Goal: Information Seeking & Learning: Learn about a topic

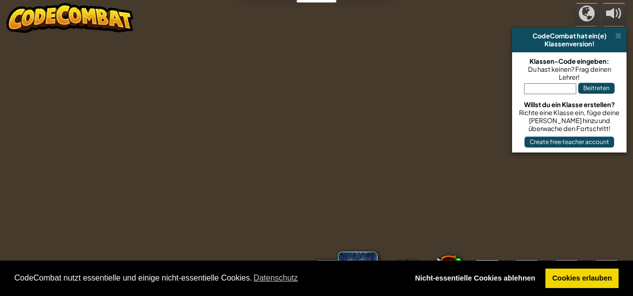
select select "de-DE"
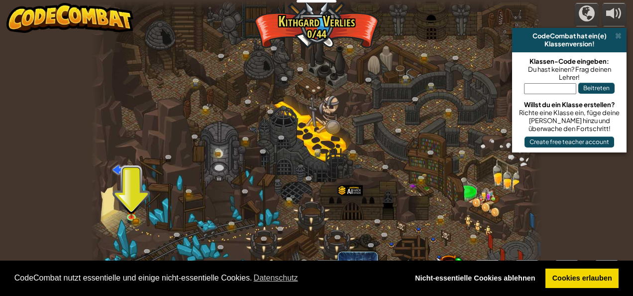
click at [514, 4] on div at bounding box center [317, 4] width 452 height 9
click at [132, 213] on img at bounding box center [131, 204] width 10 height 22
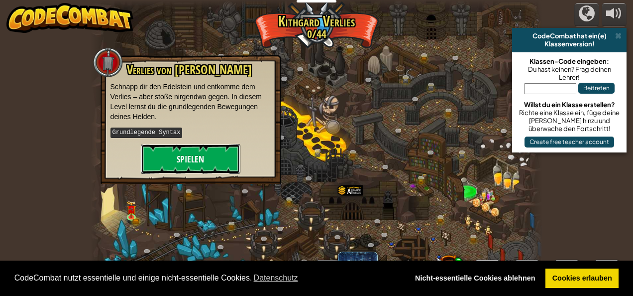
click at [194, 149] on button "Spielen" at bounding box center [191, 159] width 100 height 30
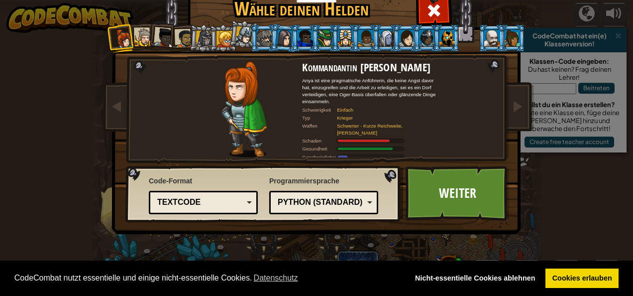
click at [240, 36] on div at bounding box center [245, 35] width 18 height 18
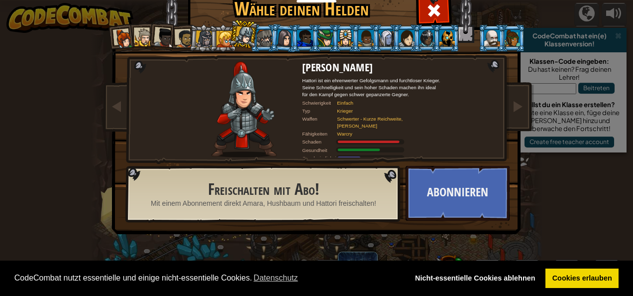
click at [218, 38] on div at bounding box center [224, 39] width 16 height 16
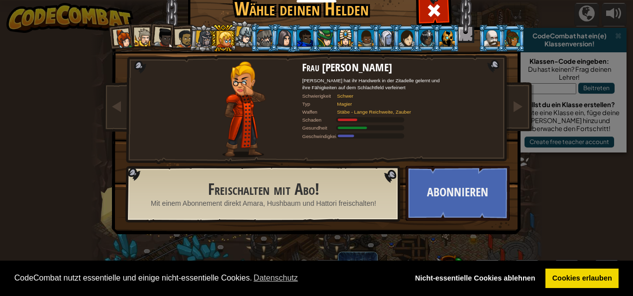
click at [196, 37] on div at bounding box center [204, 38] width 17 height 17
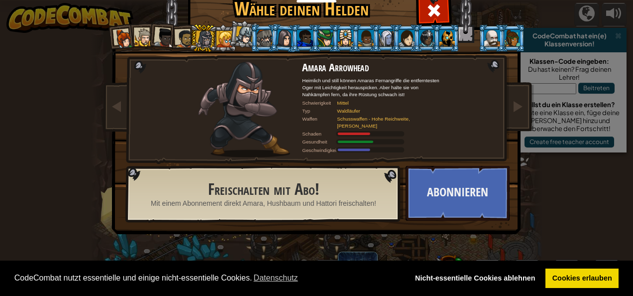
click at [180, 37] on div at bounding box center [184, 38] width 18 height 18
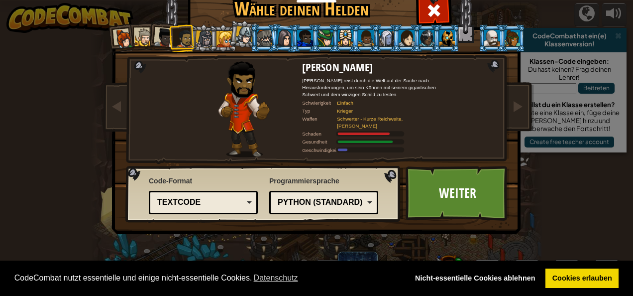
click at [263, 33] on div at bounding box center [264, 38] width 15 height 16
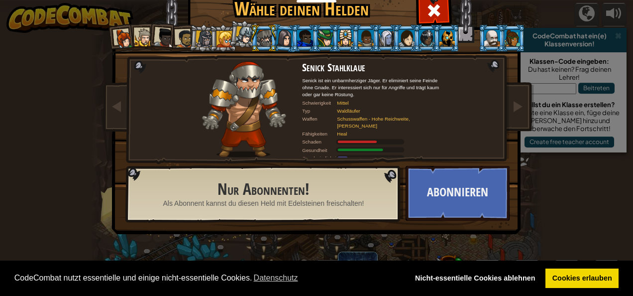
click at [258, 38] on div at bounding box center [264, 38] width 15 height 16
click at [140, 35] on div at bounding box center [144, 37] width 18 height 18
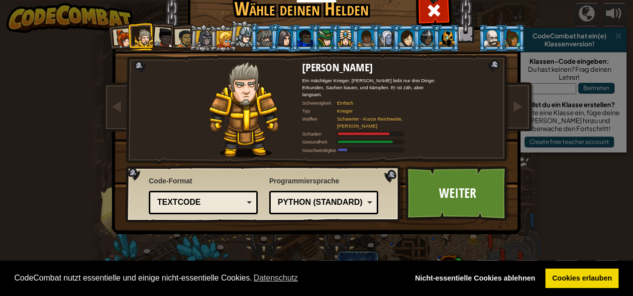
click at [166, 38] on div at bounding box center [164, 38] width 20 height 20
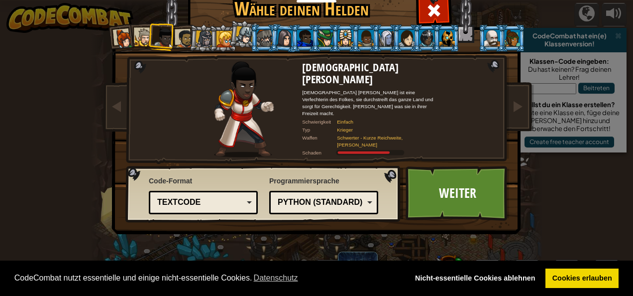
click at [176, 38] on div at bounding box center [184, 38] width 18 height 18
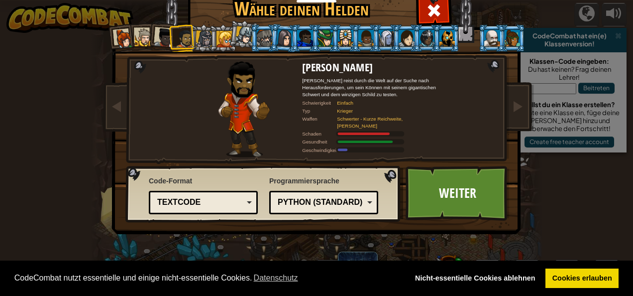
click at [199, 35] on div at bounding box center [204, 38] width 17 height 17
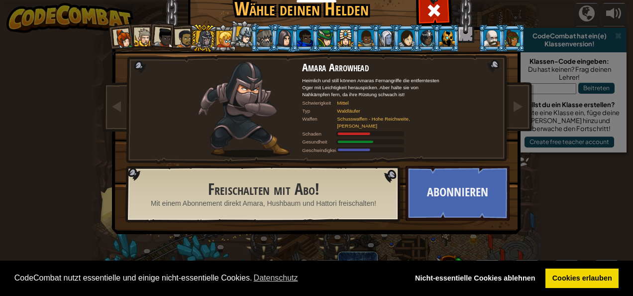
click at [218, 34] on div at bounding box center [224, 39] width 16 height 16
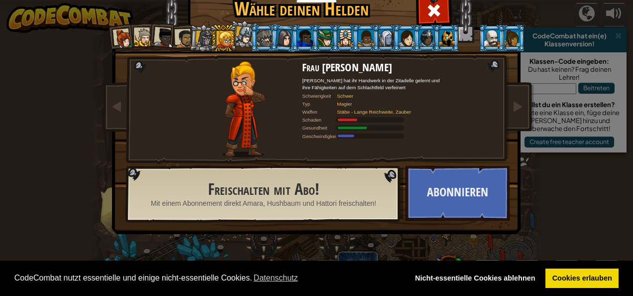
click at [242, 35] on div at bounding box center [245, 35] width 18 height 18
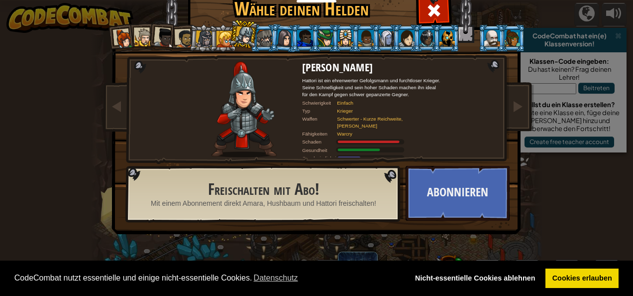
click at [265, 37] on div at bounding box center [264, 38] width 15 height 16
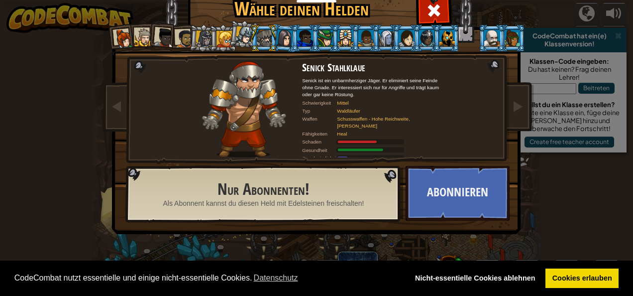
click at [210, 37] on li at bounding box center [222, 37] width 27 height 27
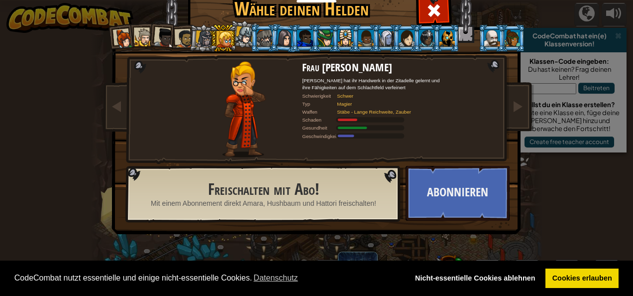
click at [177, 36] on div at bounding box center [184, 38] width 18 height 18
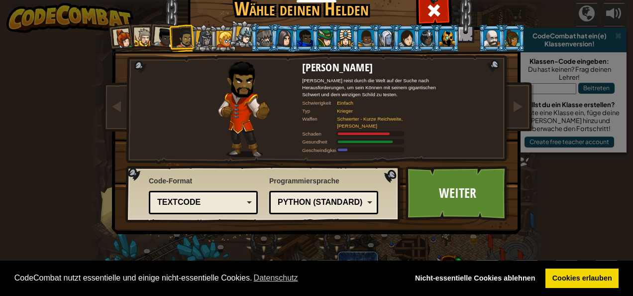
click at [159, 36] on div at bounding box center [164, 38] width 20 height 20
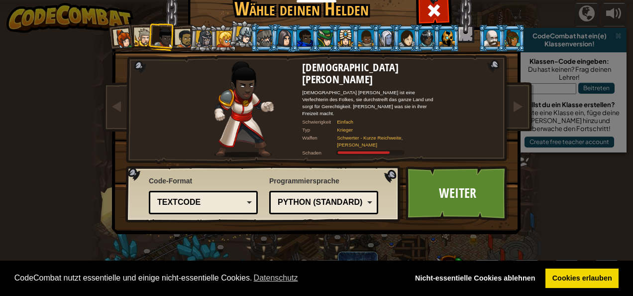
click at [140, 32] on div at bounding box center [144, 37] width 18 height 18
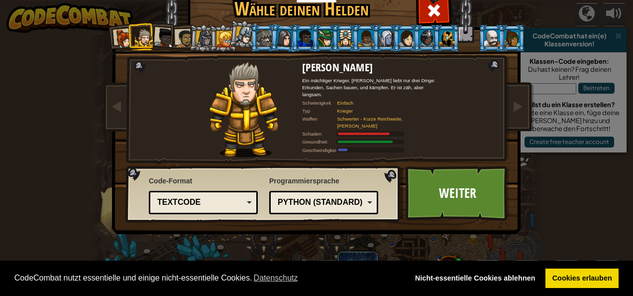
click at [122, 35] on div at bounding box center [124, 39] width 20 height 20
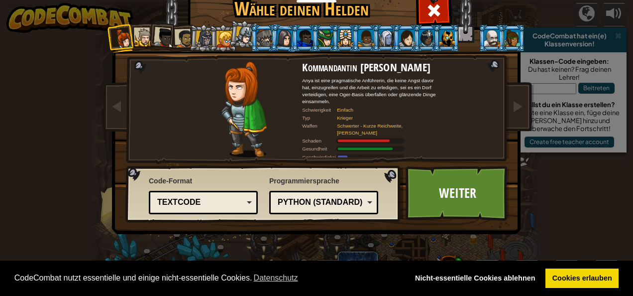
click at [178, 37] on div at bounding box center [184, 38] width 18 height 18
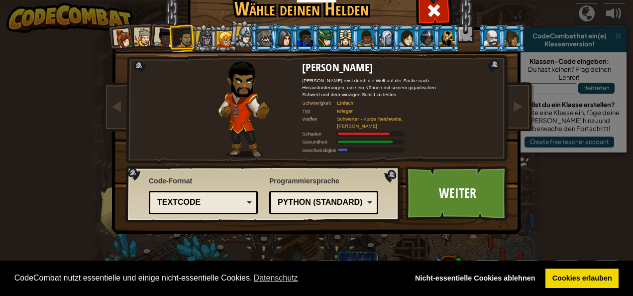
click at [164, 38] on div at bounding box center [164, 38] width 20 height 20
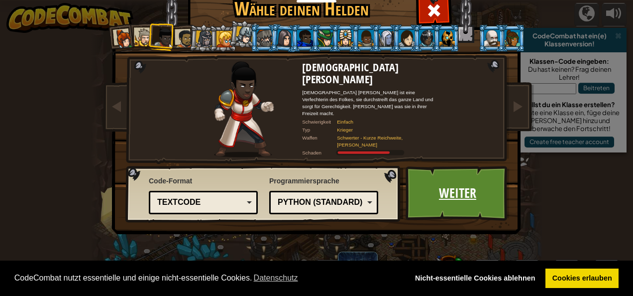
click at [468, 175] on link "Weiter" at bounding box center [458, 193] width 104 height 55
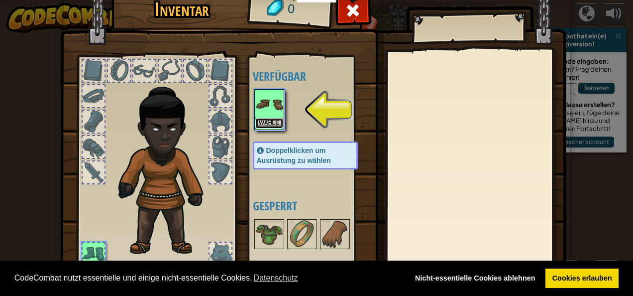
click at [271, 122] on button "Wähle" at bounding box center [269, 123] width 28 height 10
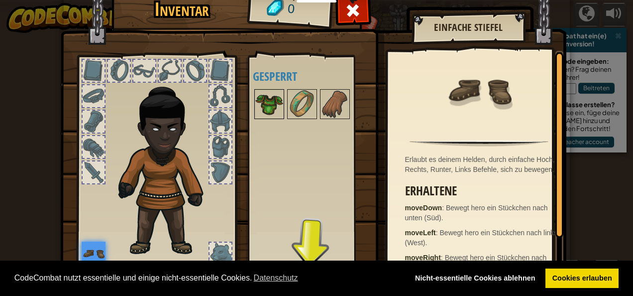
click at [262, 100] on img at bounding box center [269, 104] width 28 height 28
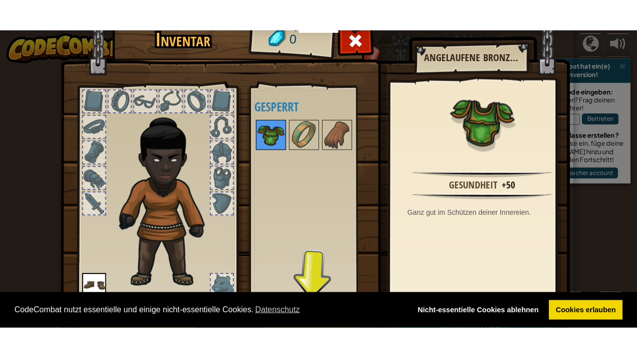
scroll to position [48, 0]
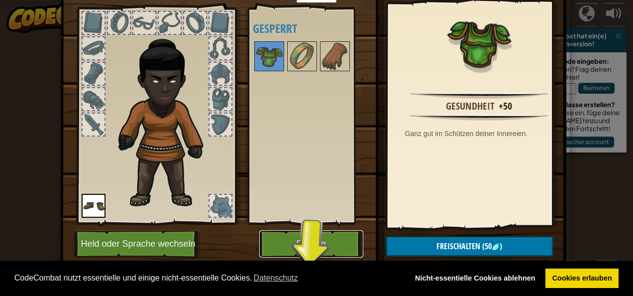
click at [311, 236] on button "Spielen" at bounding box center [311, 243] width 104 height 27
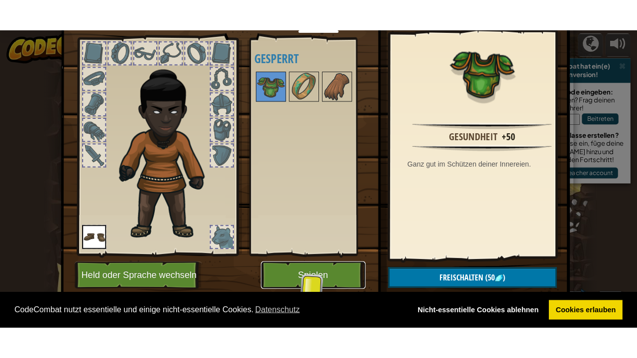
scroll to position [0, 0]
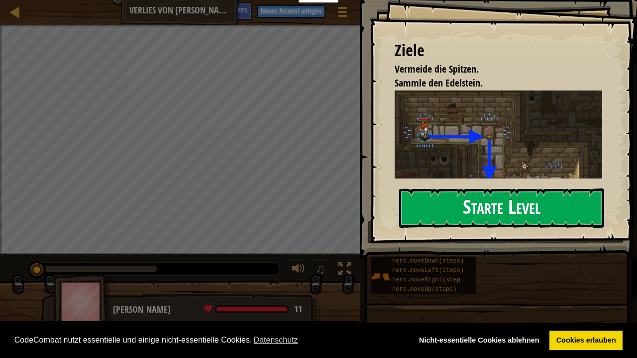
click at [481, 205] on button "Starte Level" at bounding box center [501, 208] width 205 height 39
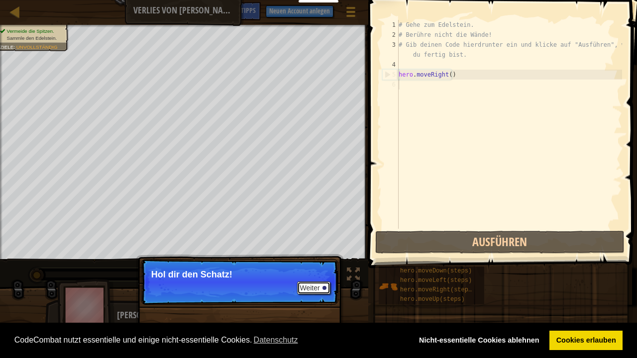
click at [312, 287] on button "Weiter" at bounding box center [313, 288] width 33 height 13
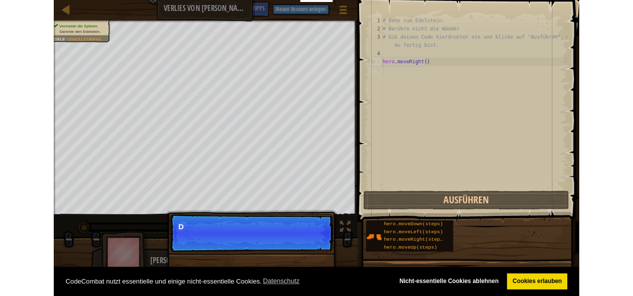
scroll to position [4, 0]
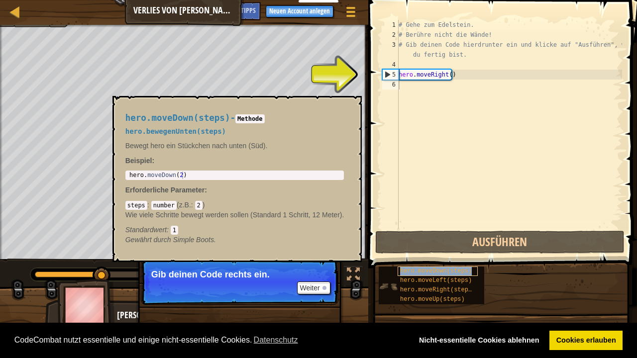
click at [414, 270] on span "hero.moveDown(steps)" at bounding box center [436, 271] width 72 height 7
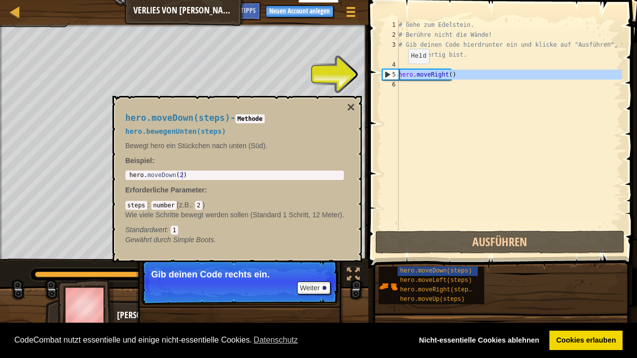
click at [384, 75] on div "5" at bounding box center [391, 75] width 16 height 10
type textarea "hero.moveRight()"
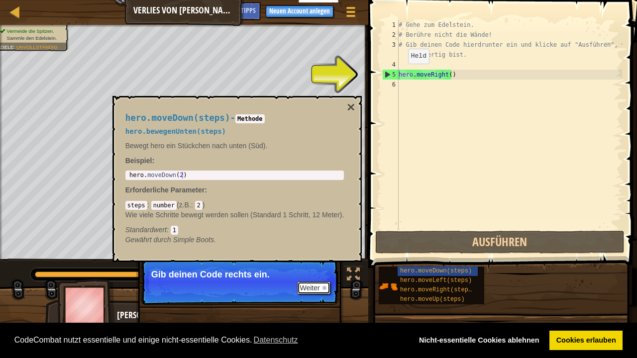
click at [313, 284] on button "Weiter" at bounding box center [313, 288] width 33 height 13
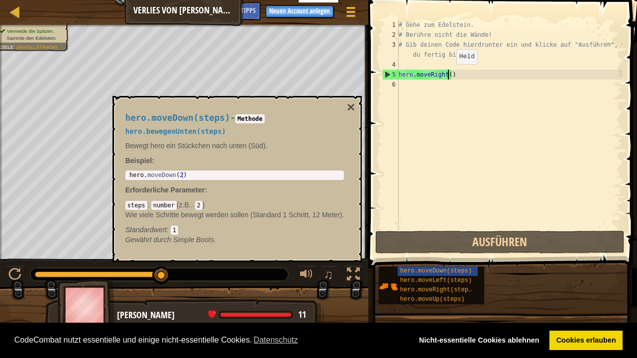
click at [447, 74] on div "# Gehe zum Edelstein. # Berühre nicht die Wände! # Gib deinen Code hierdrunter …" at bounding box center [509, 134] width 225 height 229
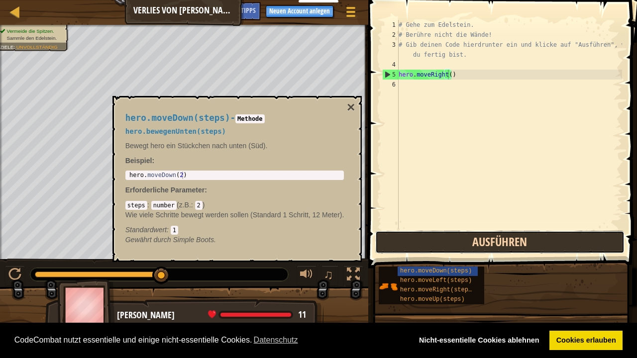
click at [492, 245] on button "Ausführen" at bounding box center [499, 242] width 249 height 23
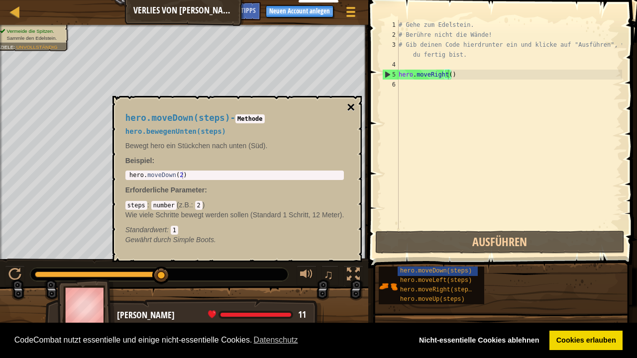
click at [355, 104] on button "×" at bounding box center [351, 108] width 8 height 14
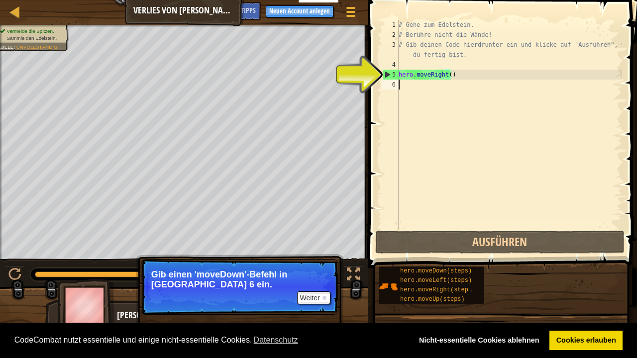
click at [410, 88] on div "# Gehe zum Edelstein. # Berühre nicht die Wände! # Gib deinen Code hierdrunter …" at bounding box center [509, 134] width 225 height 229
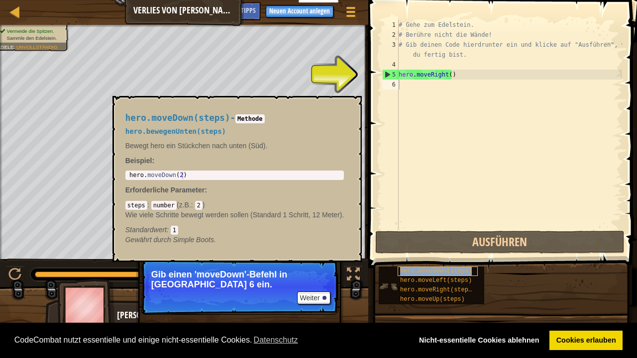
click at [430, 273] on span "hero.moveDown(steps)" at bounding box center [436, 271] width 72 height 7
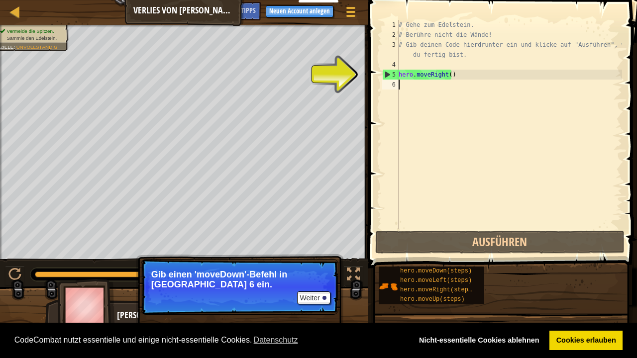
click at [410, 86] on div "# Gehe zum Edelstein. # Berühre nicht die Wände! # Gib deinen Code hierdrunter …" at bounding box center [509, 134] width 225 height 229
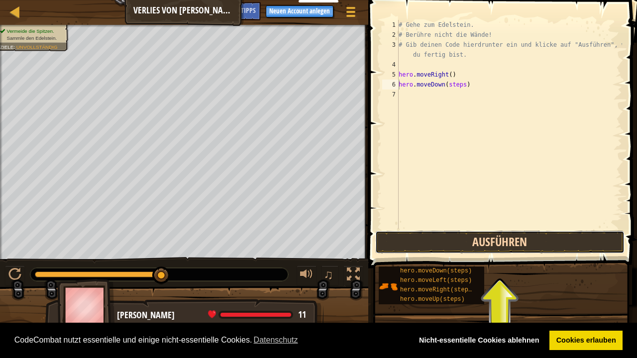
click at [469, 241] on button "Ausführen" at bounding box center [499, 242] width 249 height 23
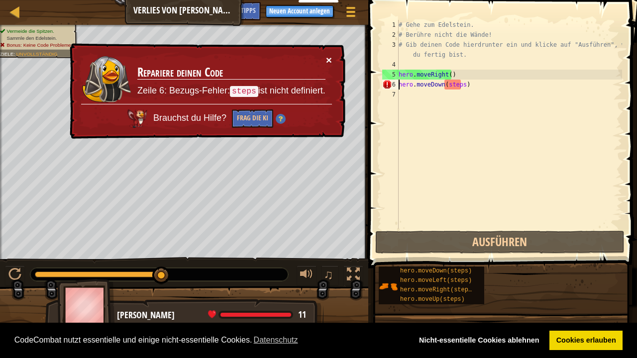
click at [330, 56] on button "×" at bounding box center [329, 60] width 6 height 10
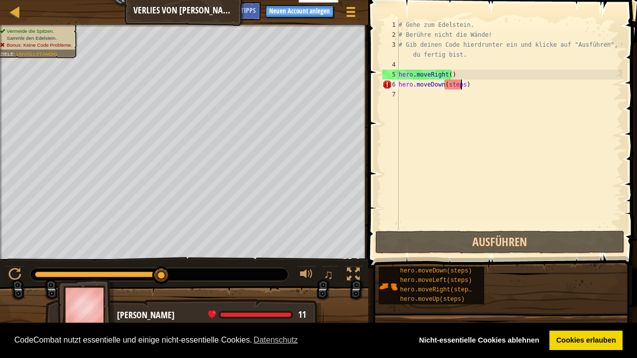
click at [461, 86] on div "# Gehe zum Edelstein. # Berühre nicht die Wände! # Gib deinen Code hierdrunter …" at bounding box center [509, 134] width 225 height 229
click at [472, 84] on div "# Gehe zum Edelstein. # Berühre nicht die Wände! # Gib deinen Code hierdrunter …" at bounding box center [509, 134] width 225 height 229
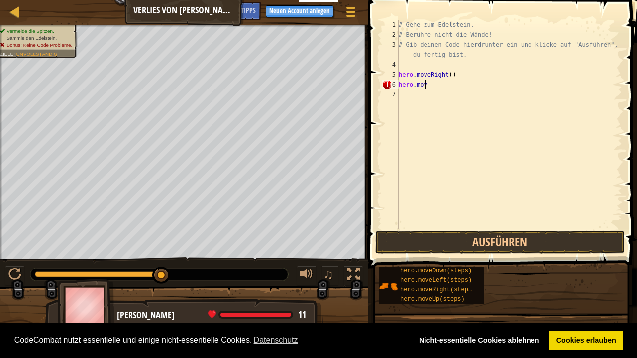
type textarea "h"
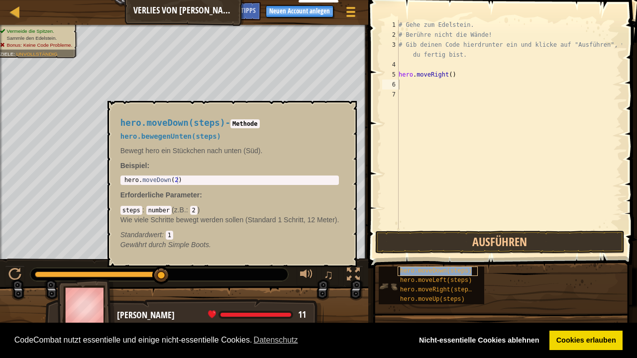
click at [442, 272] on span "hero.moveDown(steps)" at bounding box center [436, 271] width 72 height 7
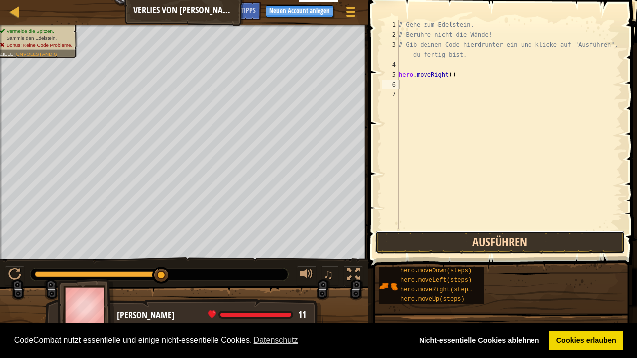
click at [430, 247] on button "Ausführen" at bounding box center [499, 242] width 249 height 23
click at [465, 247] on button "Ausführen" at bounding box center [499, 242] width 249 height 23
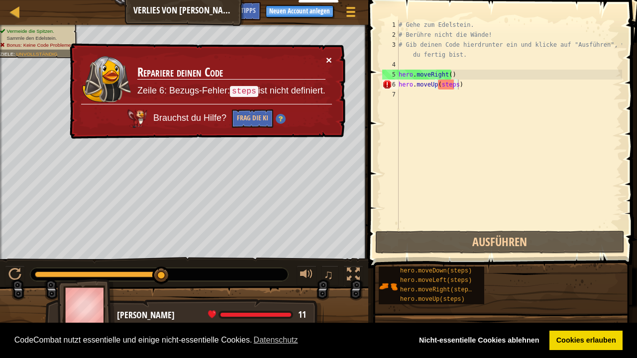
click at [328, 56] on button "×" at bounding box center [329, 60] width 6 height 10
click at [471, 88] on div "# Gehe zum Edelstein. # Berühre nicht die Wände! # Gib deinen Code hierdrunter …" at bounding box center [509, 134] width 225 height 229
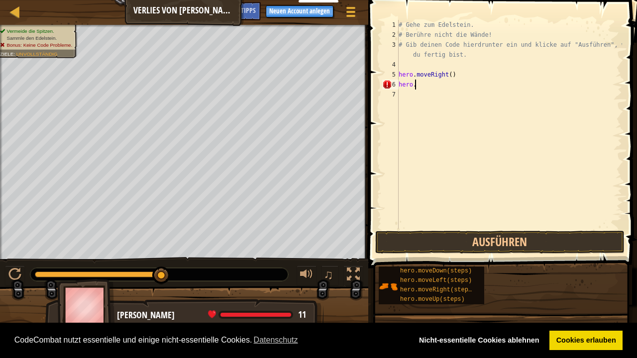
type textarea "h"
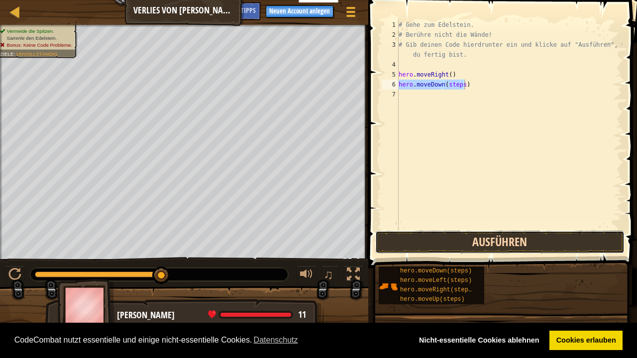
click at [460, 246] on button "Ausführen" at bounding box center [499, 242] width 249 height 23
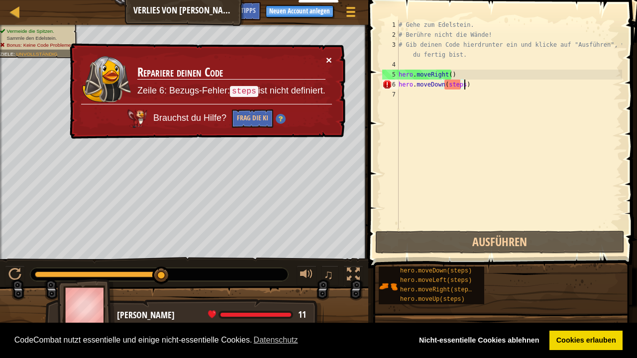
click at [330, 59] on button "×" at bounding box center [329, 60] width 6 height 10
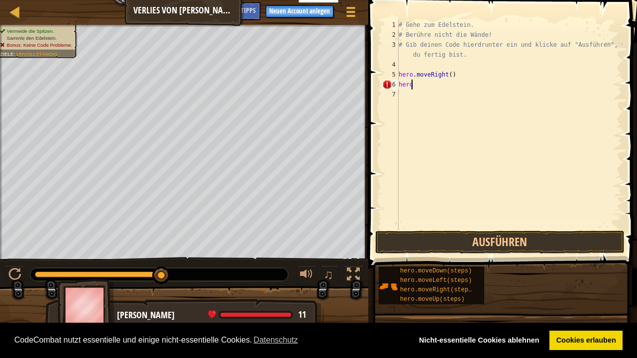
type textarea "h"
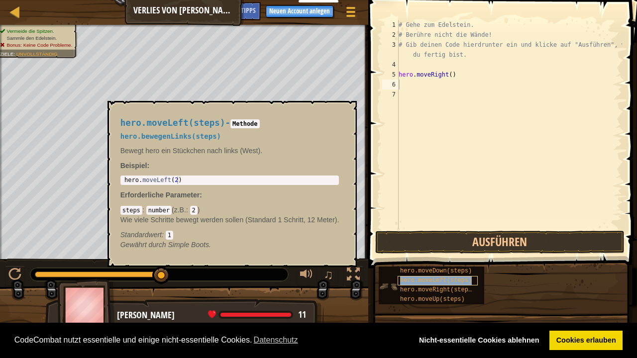
click at [447, 278] on span "hero.moveLeft(steps)" at bounding box center [436, 280] width 72 height 7
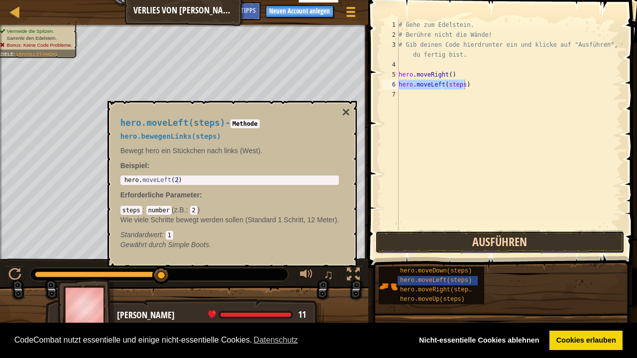
click at [487, 237] on button "Ausführen" at bounding box center [499, 242] width 249 height 23
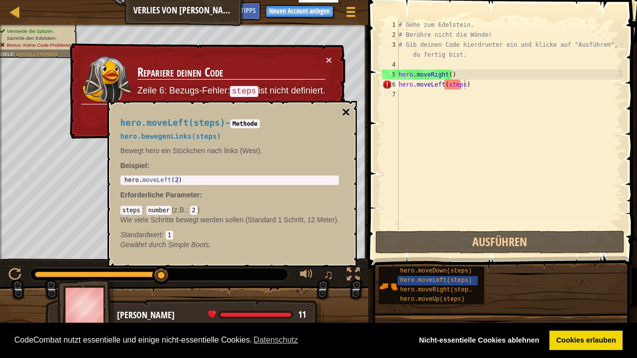
click at [347, 110] on button "×" at bounding box center [346, 112] width 8 height 14
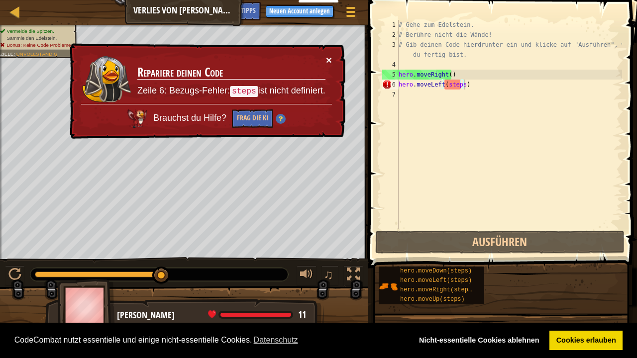
click at [326, 56] on button "×" at bounding box center [329, 60] width 6 height 10
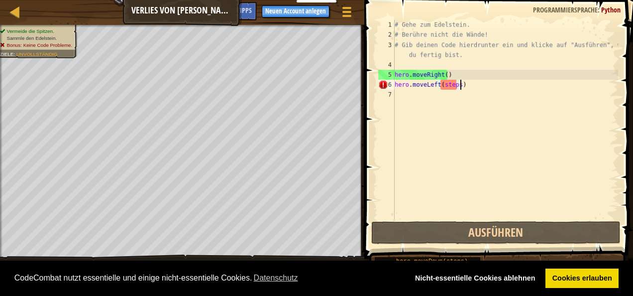
click at [466, 88] on div "# Gehe zum Edelstein. # Berühre nicht die Wände! # Gib deinen Code hierdrunter …" at bounding box center [505, 129] width 225 height 219
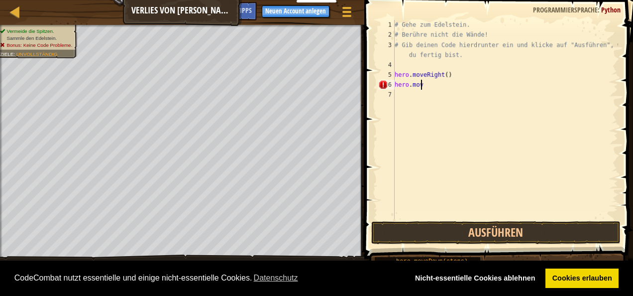
type textarea "h"
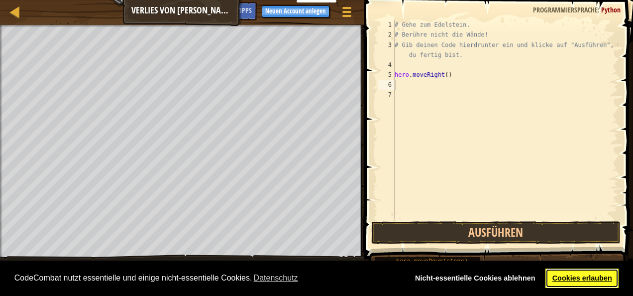
click at [581, 286] on link "Cookies erlauben" at bounding box center [581, 278] width 73 height 20
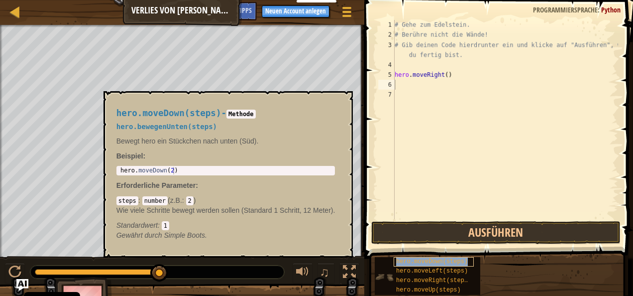
click at [419, 259] on span "hero.moveDown(steps)" at bounding box center [432, 261] width 72 height 7
type textarea "hero.moveDown(2)"
click at [228, 167] on div "hero . moveDown ( 2 )" at bounding box center [225, 178] width 215 height 22
click at [168, 168] on div "hero . moveDown ( 2 )" at bounding box center [225, 178] width 215 height 22
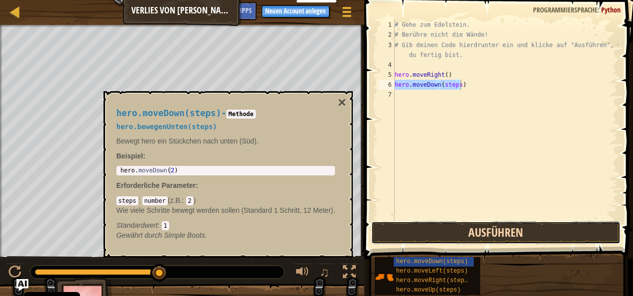
click at [475, 229] on button "Ausführen" at bounding box center [495, 232] width 249 height 23
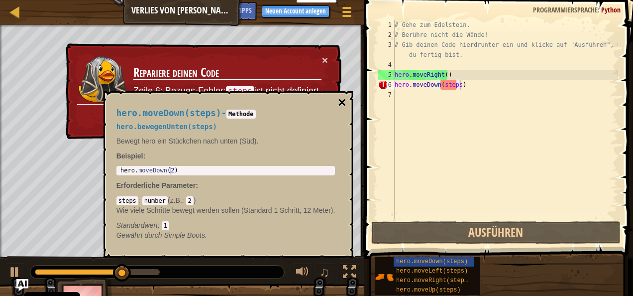
click at [342, 101] on button "×" at bounding box center [342, 103] width 8 height 14
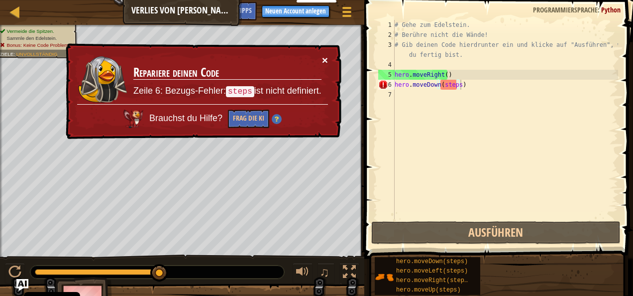
click at [323, 60] on button "×" at bounding box center [325, 60] width 6 height 10
click at [257, 112] on button "Frag die KI" at bounding box center [248, 118] width 41 height 18
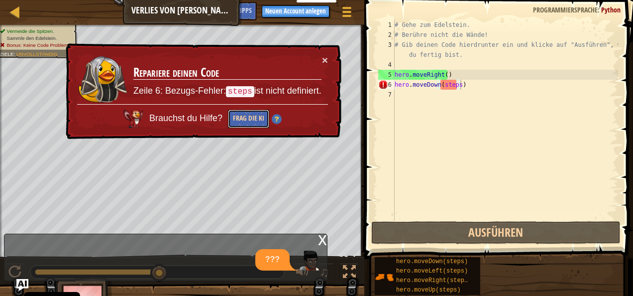
click at [247, 116] on button "Frag die KI" at bounding box center [248, 118] width 41 height 18
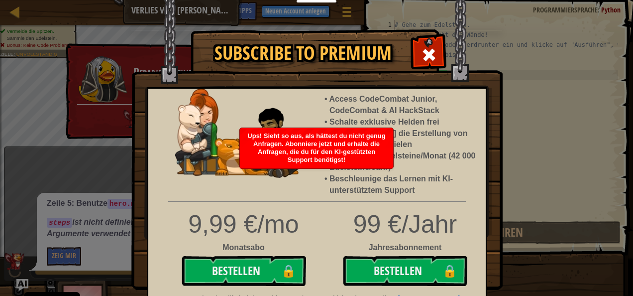
click at [438, 40] on div at bounding box center [428, 53] width 31 height 31
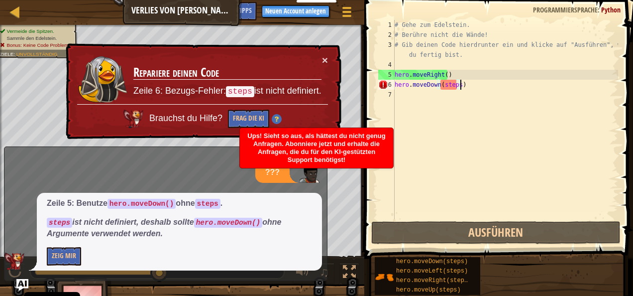
click at [438, 40] on div "# Gehe zum Edelstein. # Berühre nicht die Wände! # Gib deinen Code hierdrunter …" at bounding box center [505, 129] width 225 height 219
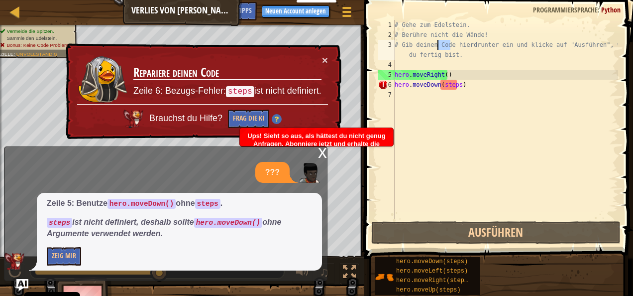
click at [438, 40] on div "# Gehe zum Edelstein. # Berühre nicht die Wände! # Gib deinen Code hierdrunter …" at bounding box center [505, 129] width 225 height 219
type textarea "# Gib deinen Code hierdrunter ein und klicke auf "Ausführen", wenn du fertig bi…"
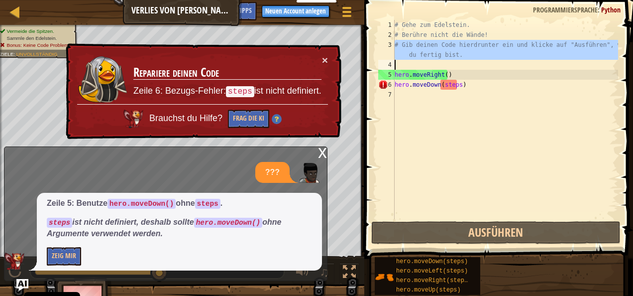
click at [472, 90] on div "# Gehe zum Edelstein. # Berühre nicht die Wände! # Gib deinen Code hierdrunter …" at bounding box center [505, 129] width 225 height 219
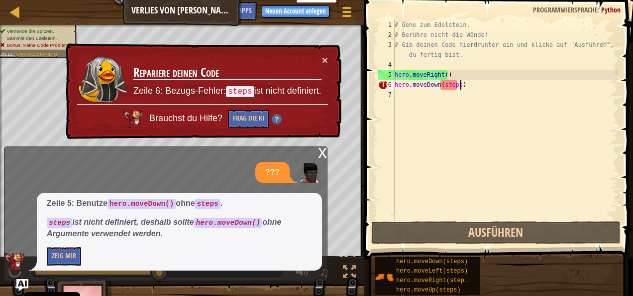
click at [471, 81] on div "# Gehe zum Edelstein. # Berühre nicht die Wände! # Gib deinen Code hierdrunter …" at bounding box center [505, 129] width 225 height 219
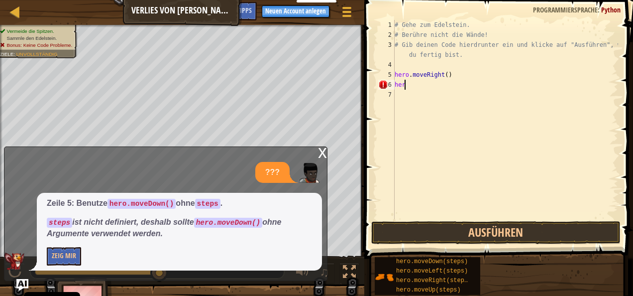
type textarea "h"
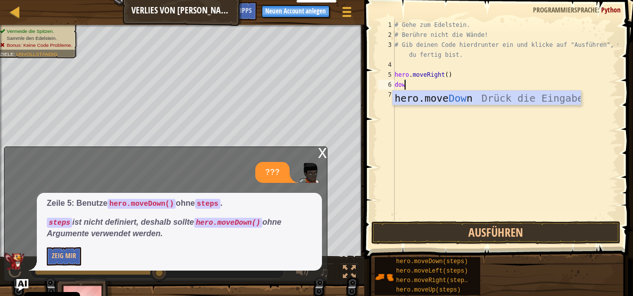
type textarea "down"
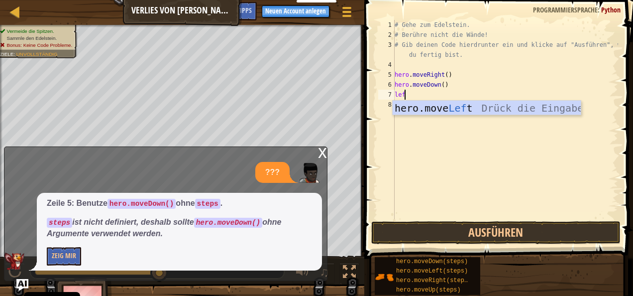
type textarea "left"
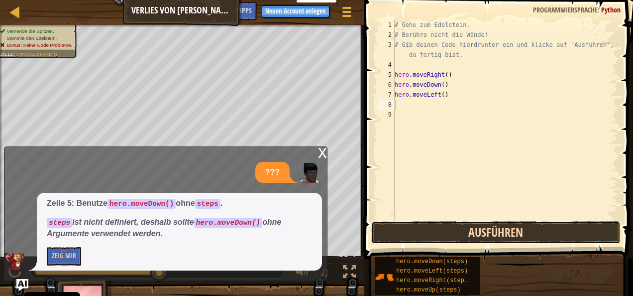
click at [471, 230] on button "Ausführen" at bounding box center [495, 232] width 249 height 23
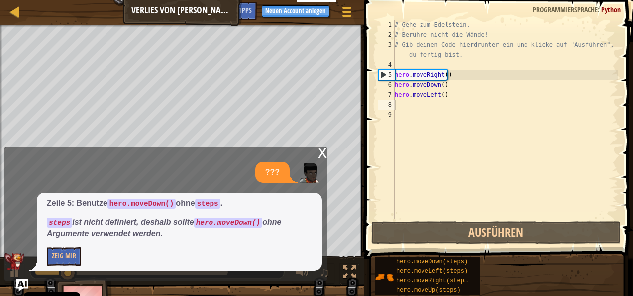
click at [323, 151] on div "x" at bounding box center [322, 152] width 9 height 10
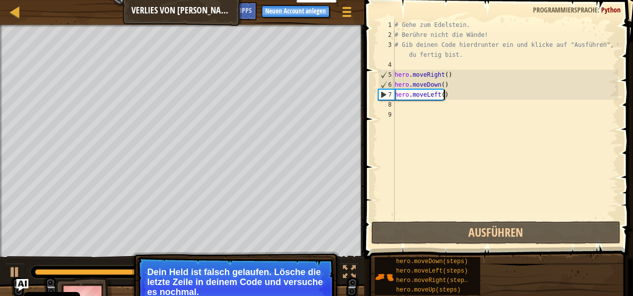
click at [452, 93] on div "# Gehe zum Edelstein. # Berühre nicht die Wände! # Gib deinen Code hierdrunter …" at bounding box center [505, 129] width 225 height 219
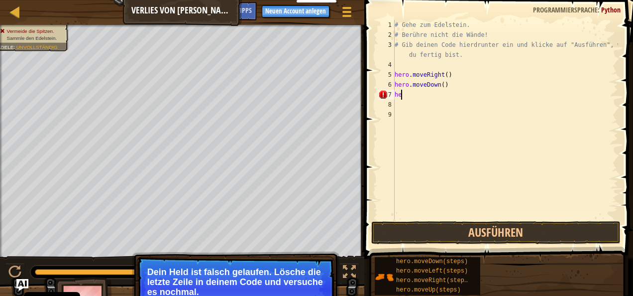
type textarea "h"
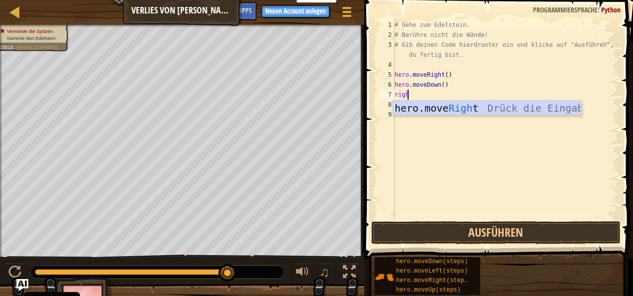
type textarea "right"
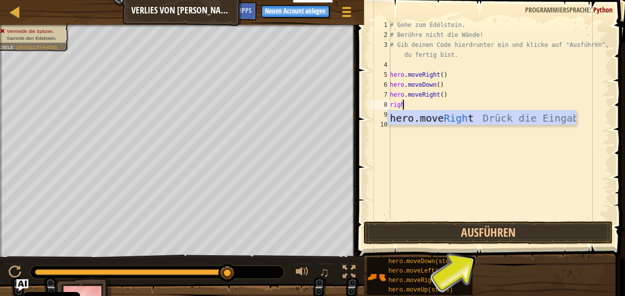
type textarea "right"
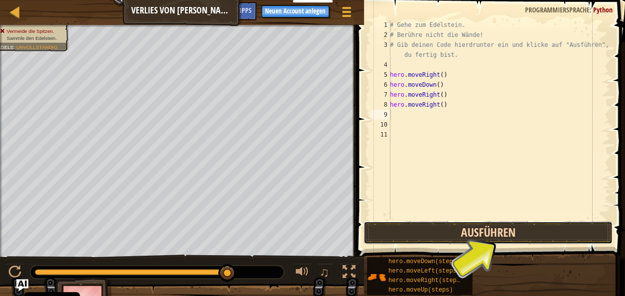
click at [457, 231] on button "Ausführen" at bounding box center [488, 232] width 249 height 23
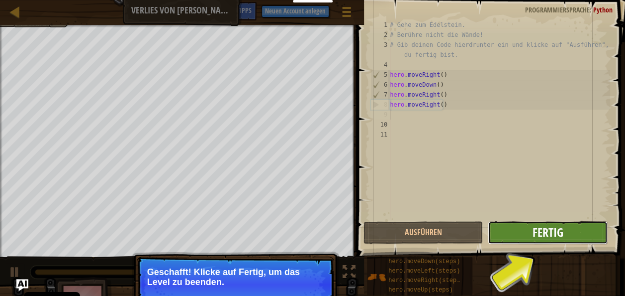
click at [532, 227] on span "Fertig" at bounding box center [547, 232] width 31 height 16
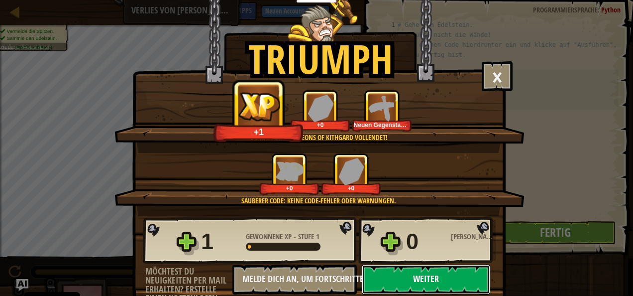
click at [433, 275] on button "Weiter" at bounding box center [426, 279] width 128 height 30
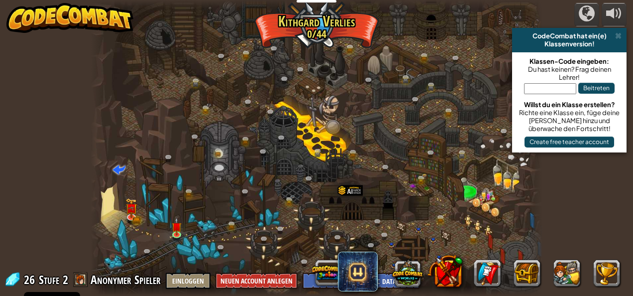
select select "de-DE"
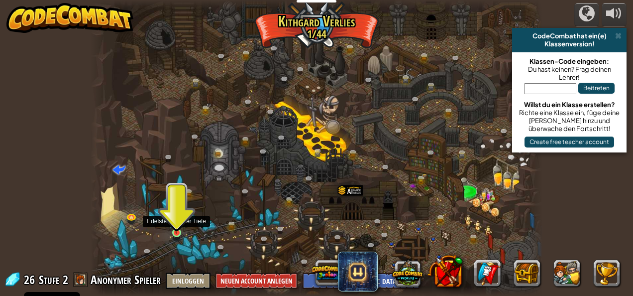
click at [175, 230] on img at bounding box center [176, 220] width 10 height 23
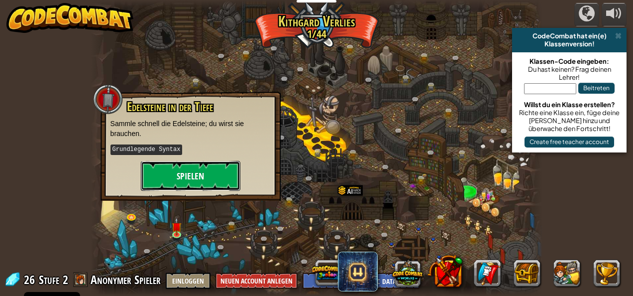
click at [208, 172] on button "Spielen" at bounding box center [191, 176] width 100 height 30
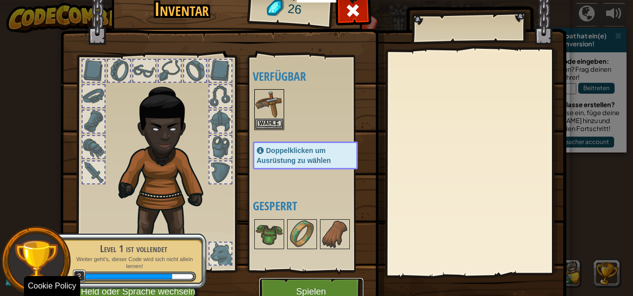
click at [319, 288] on button "Spielen" at bounding box center [311, 291] width 104 height 27
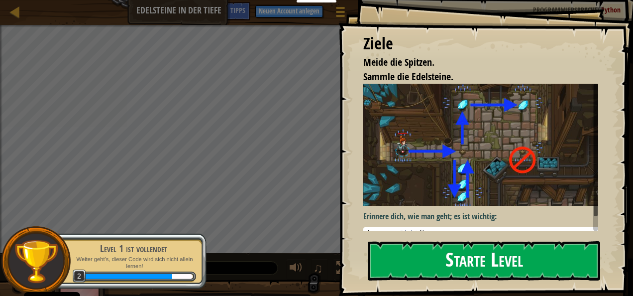
click at [461, 259] on button "Starte Level" at bounding box center [484, 260] width 232 height 39
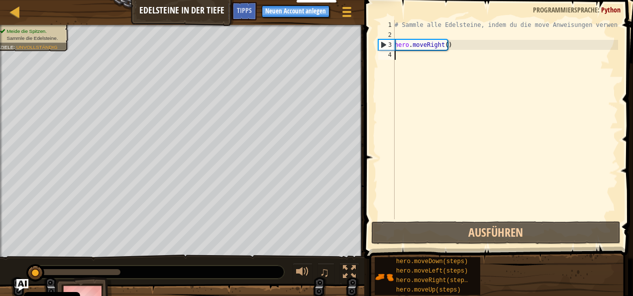
type textarea "s"
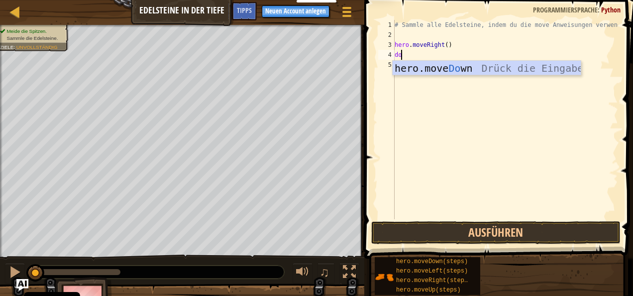
scroll to position [4, 0]
type textarea "down"
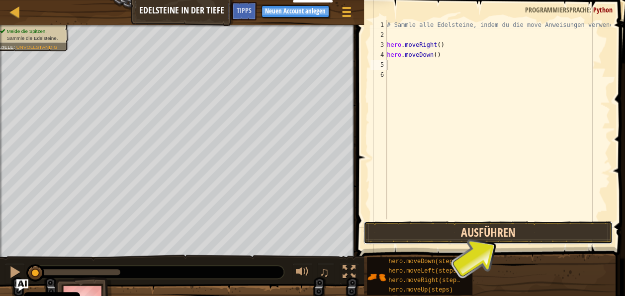
click at [503, 228] on button "Ausführen" at bounding box center [488, 232] width 249 height 23
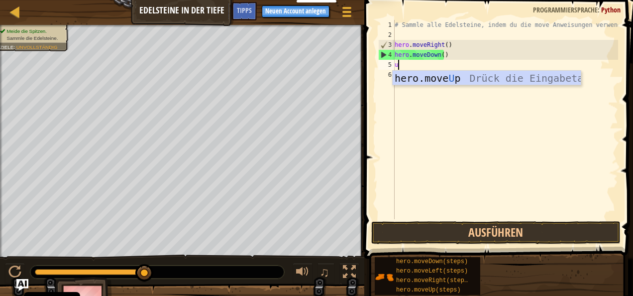
type textarea "up"
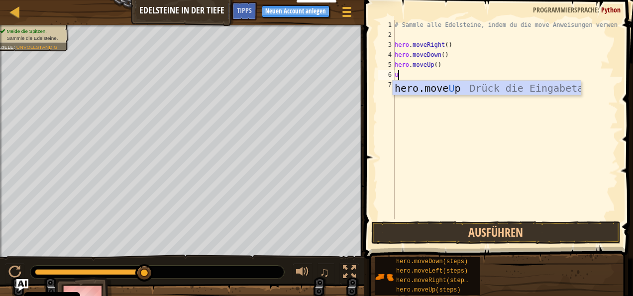
type textarea "up"
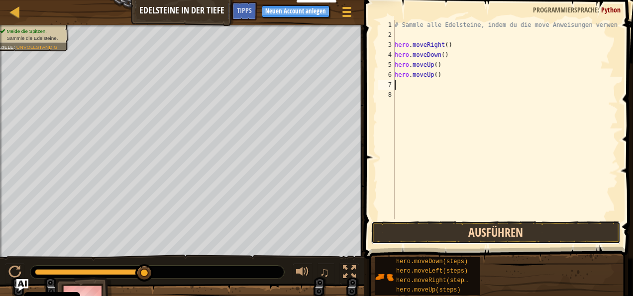
click at [488, 233] on button "Ausführen" at bounding box center [495, 232] width 249 height 23
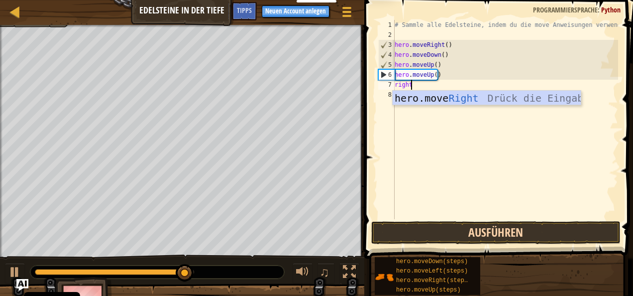
type textarea "right"
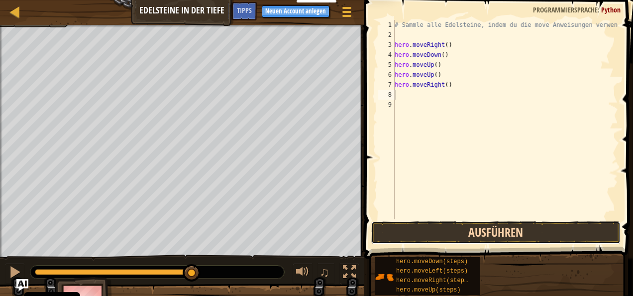
click at [507, 231] on button "Ausführen" at bounding box center [495, 232] width 249 height 23
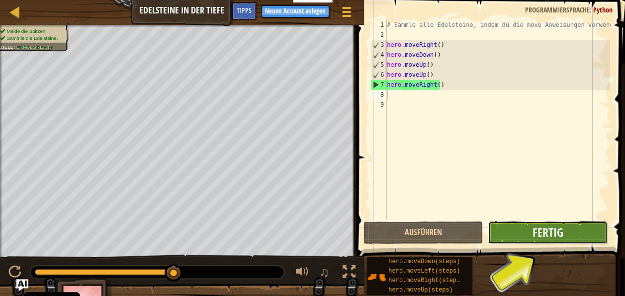
click at [554, 240] on button "Fertig" at bounding box center [547, 232] width 119 height 23
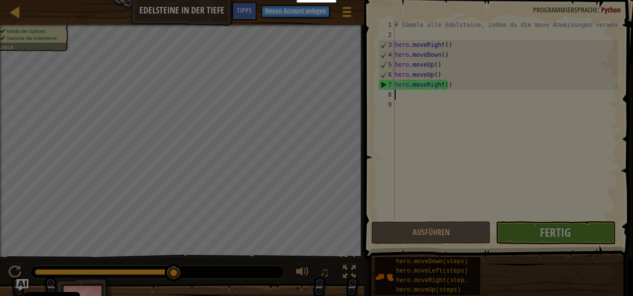
click at [554, 1] on body "Cookie Policy CodeCombat nutzt essentielle und einige nicht-essentielle Cookies…" at bounding box center [316, 0] width 633 height 1
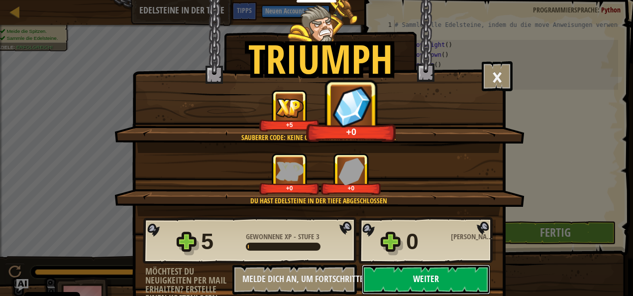
click at [420, 273] on button "Weiter" at bounding box center [426, 279] width 128 height 30
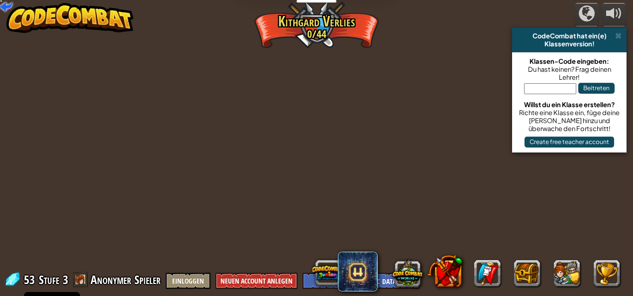
select select "de-DE"
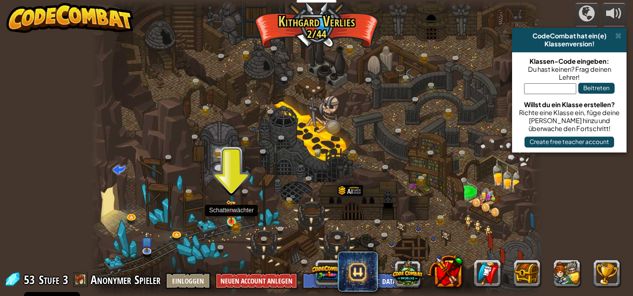
click at [235, 221] on img at bounding box center [231, 211] width 10 height 22
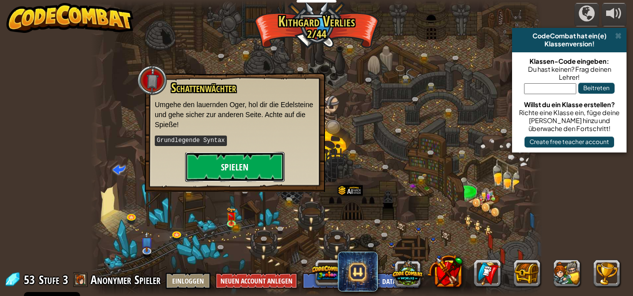
click at [239, 167] on button "Spielen" at bounding box center [235, 167] width 100 height 30
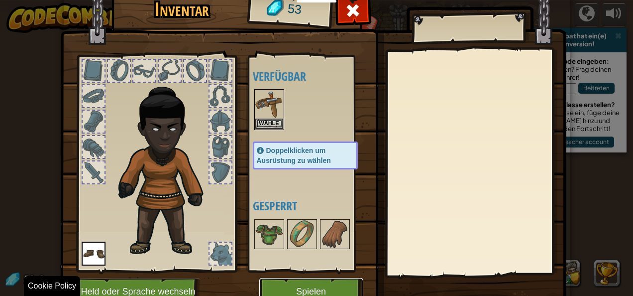
click at [328, 280] on button "Spielen" at bounding box center [311, 291] width 104 height 27
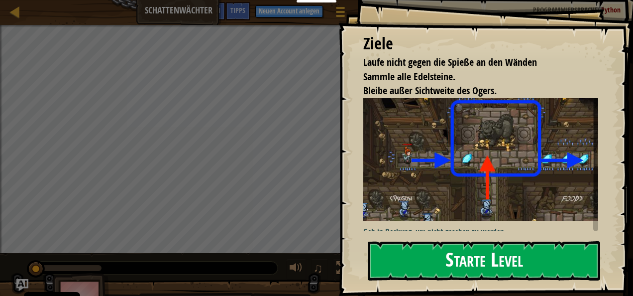
click at [449, 251] on button "Starte Level" at bounding box center [484, 260] width 232 height 39
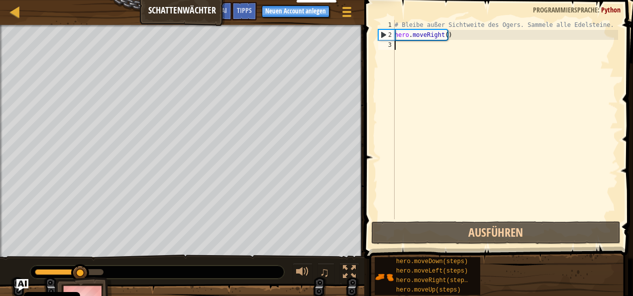
scroll to position [4, 0]
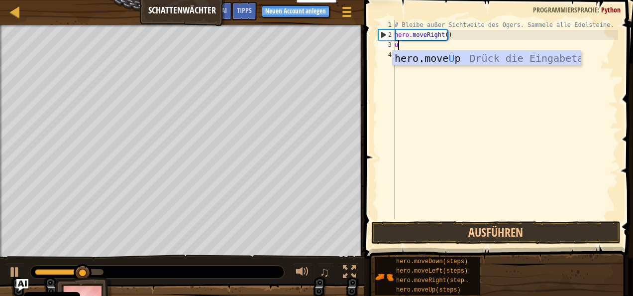
type textarea "up"
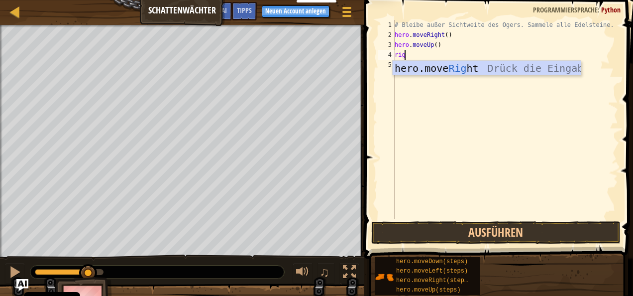
type textarea "right"
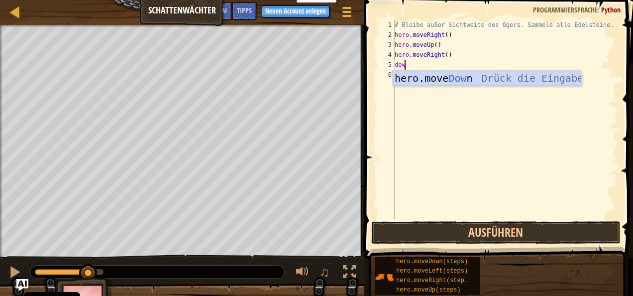
type textarea "down"
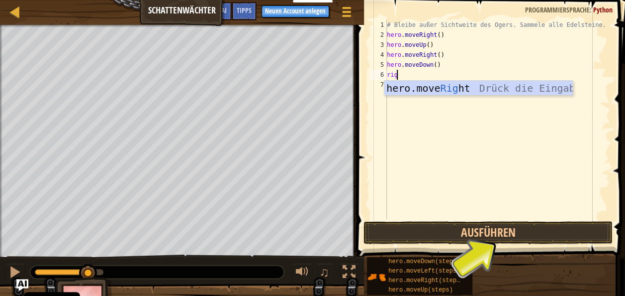
type textarea "right"
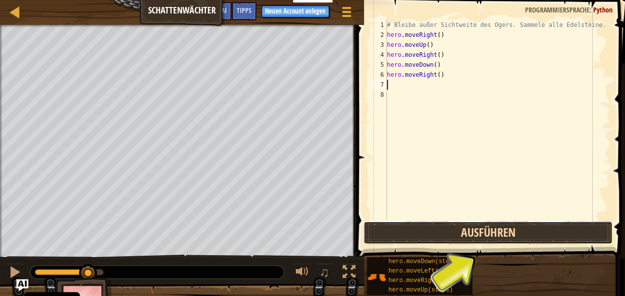
click at [464, 235] on button "Ausführen" at bounding box center [488, 232] width 249 height 23
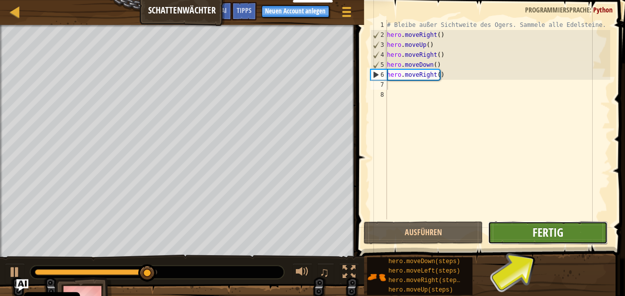
click at [553, 227] on span "Fertig" at bounding box center [547, 232] width 31 height 16
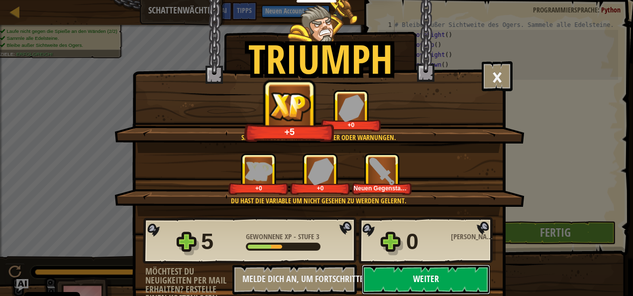
click at [444, 276] on button "Weiter" at bounding box center [426, 279] width 128 height 30
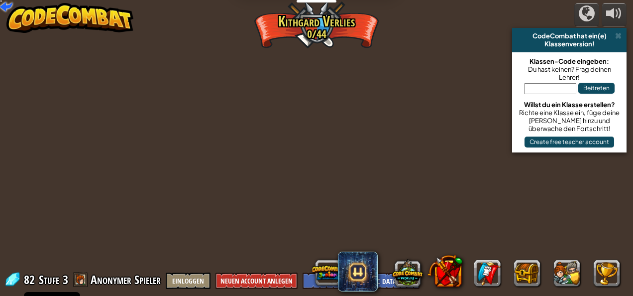
select select "de-DE"
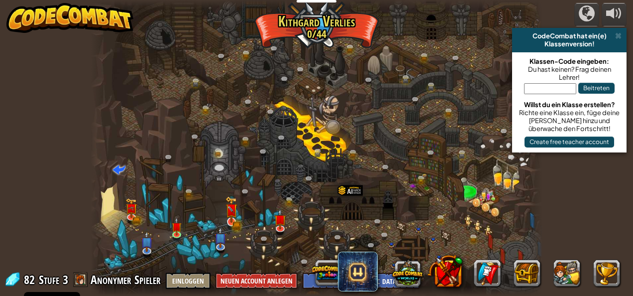
select select "de-DE"
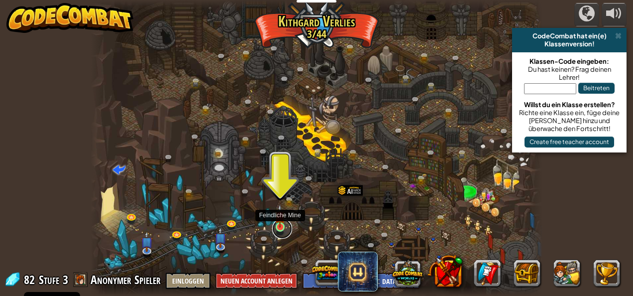
click at [286, 227] on link at bounding box center [282, 228] width 20 height 20
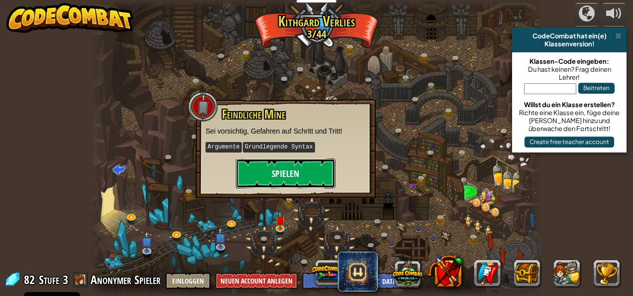
click at [299, 173] on button "Spielen" at bounding box center [286, 173] width 100 height 30
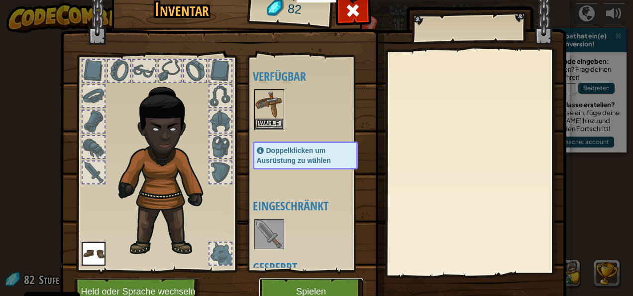
click at [315, 282] on button "Spielen" at bounding box center [311, 291] width 104 height 27
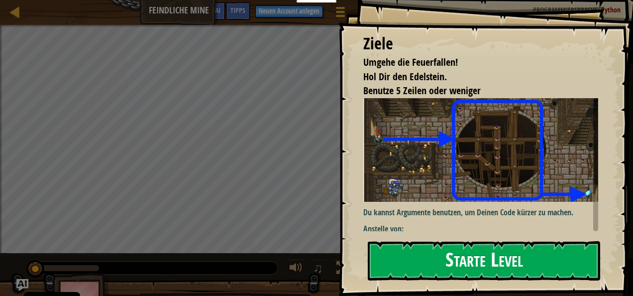
click at [455, 262] on button "Starte Level" at bounding box center [484, 260] width 232 height 39
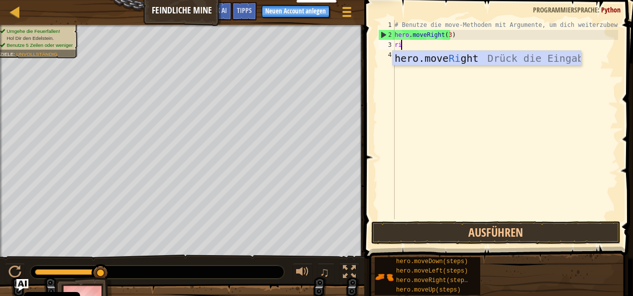
scroll to position [4, 0]
type textarea "right"
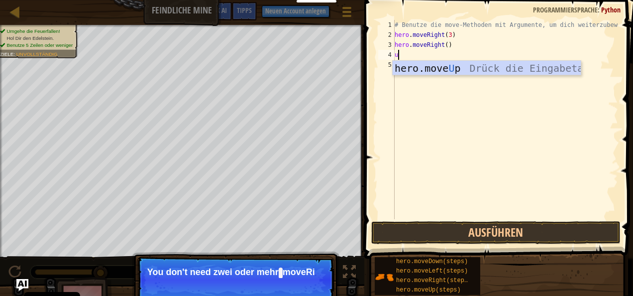
type textarea "up"
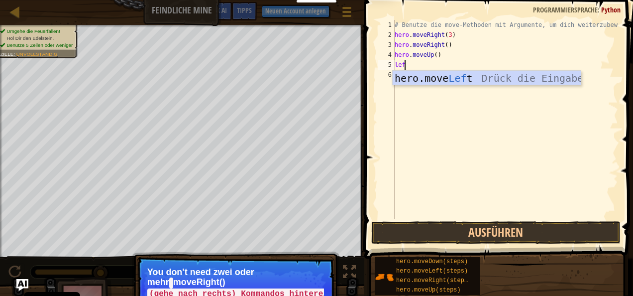
type textarea "left"
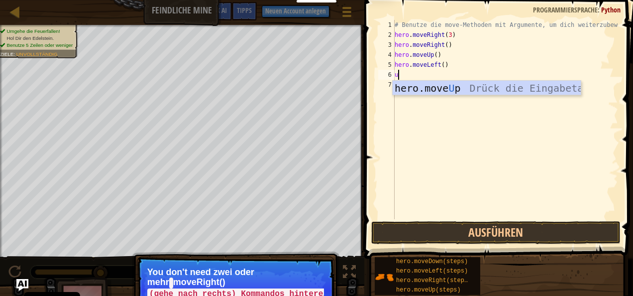
type textarea "up"
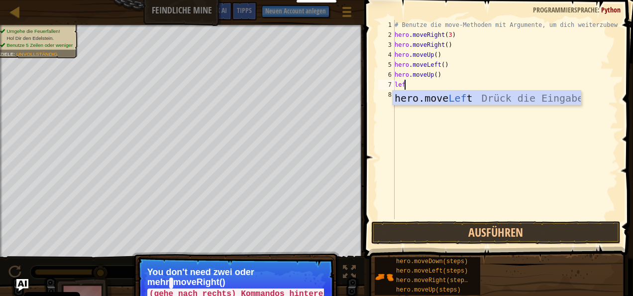
type textarea "left"
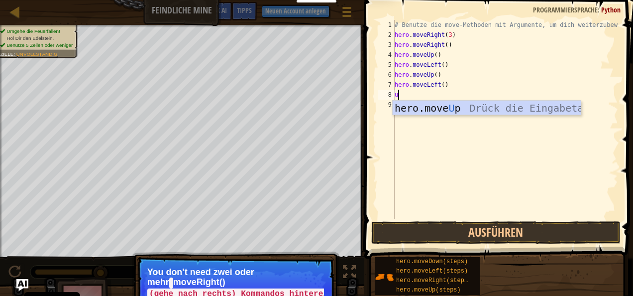
type textarea "up"
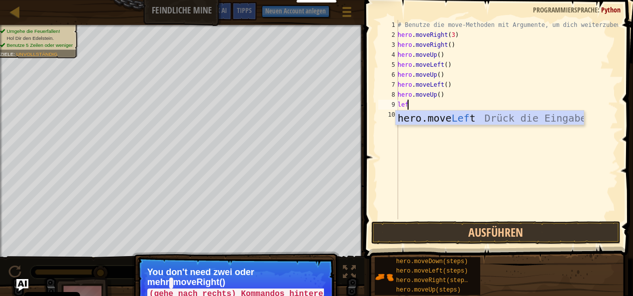
type textarea "left"
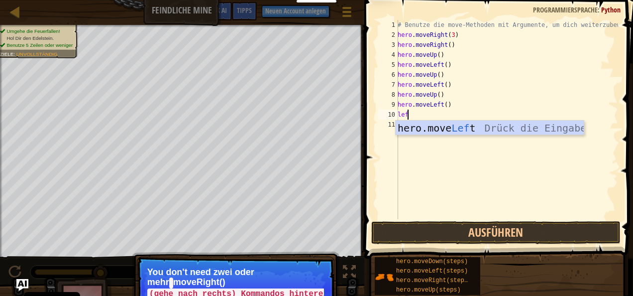
type textarea "left"
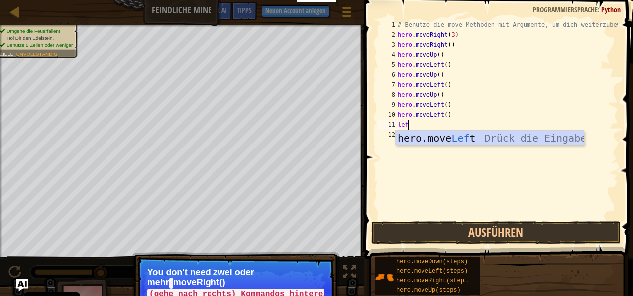
type textarea "left"
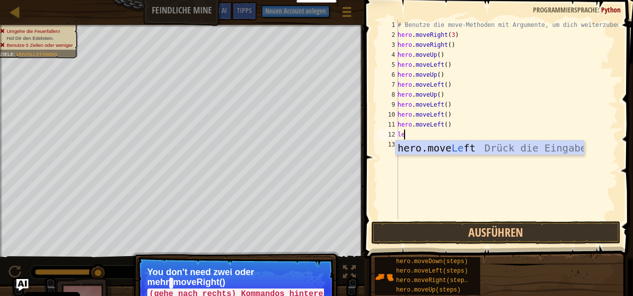
type textarea "left"
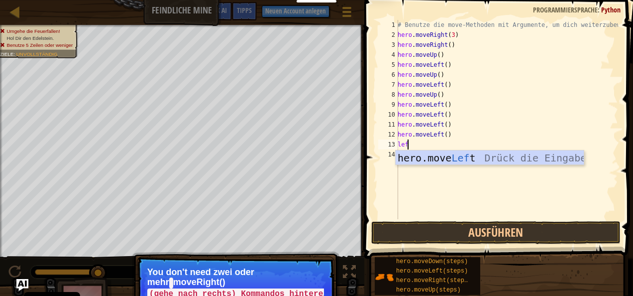
type textarea "left"
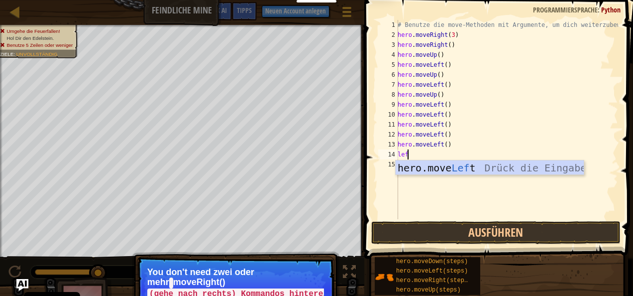
type textarea "left"
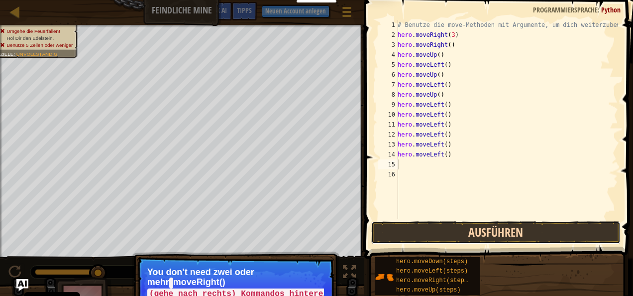
click at [483, 241] on button "Ausführen" at bounding box center [495, 232] width 249 height 23
